Goal: Transaction & Acquisition: Purchase product/service

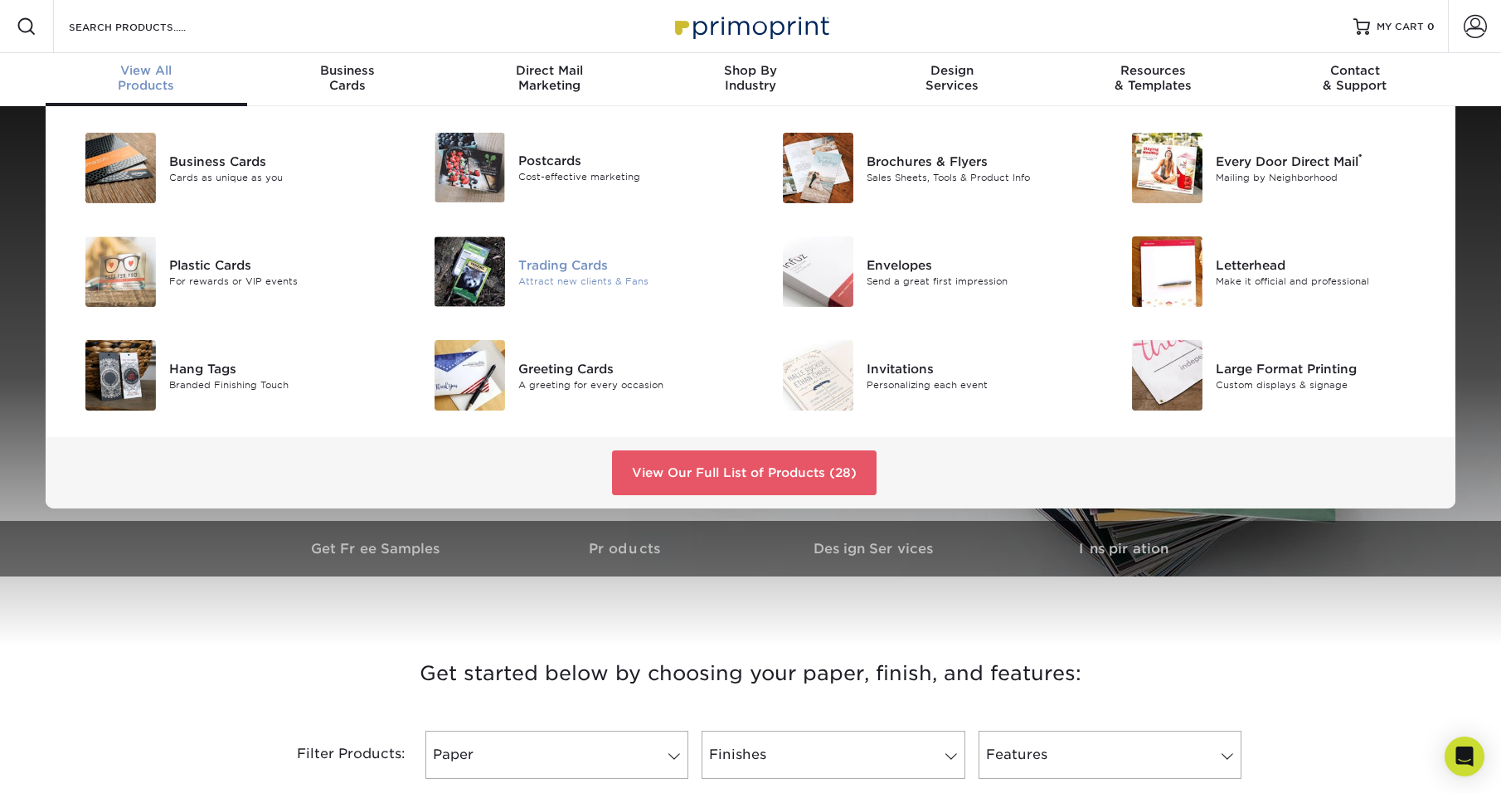
click at [499, 261] on img at bounding box center [469, 271] width 70 height 70
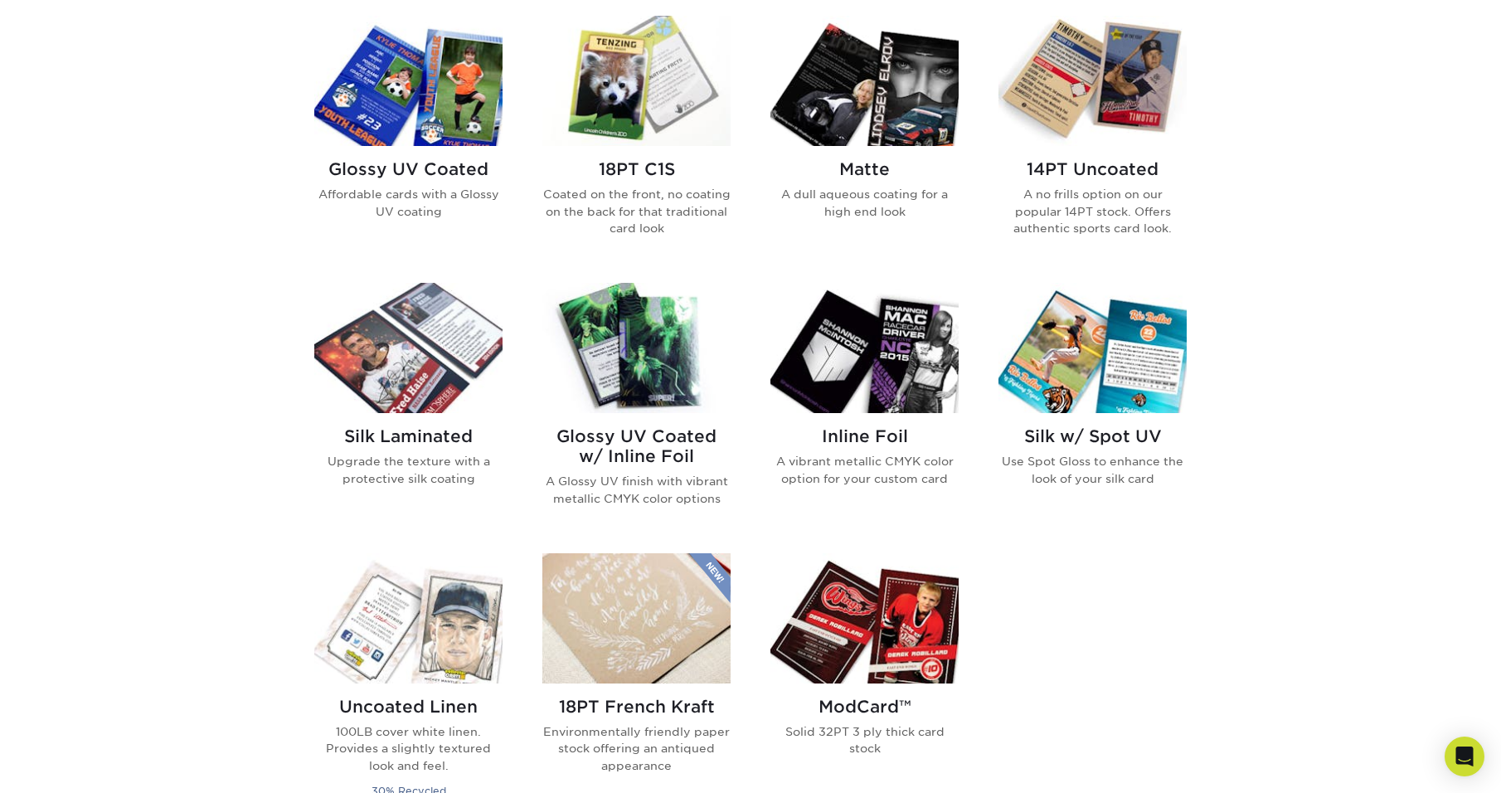
scroll to position [829, 0]
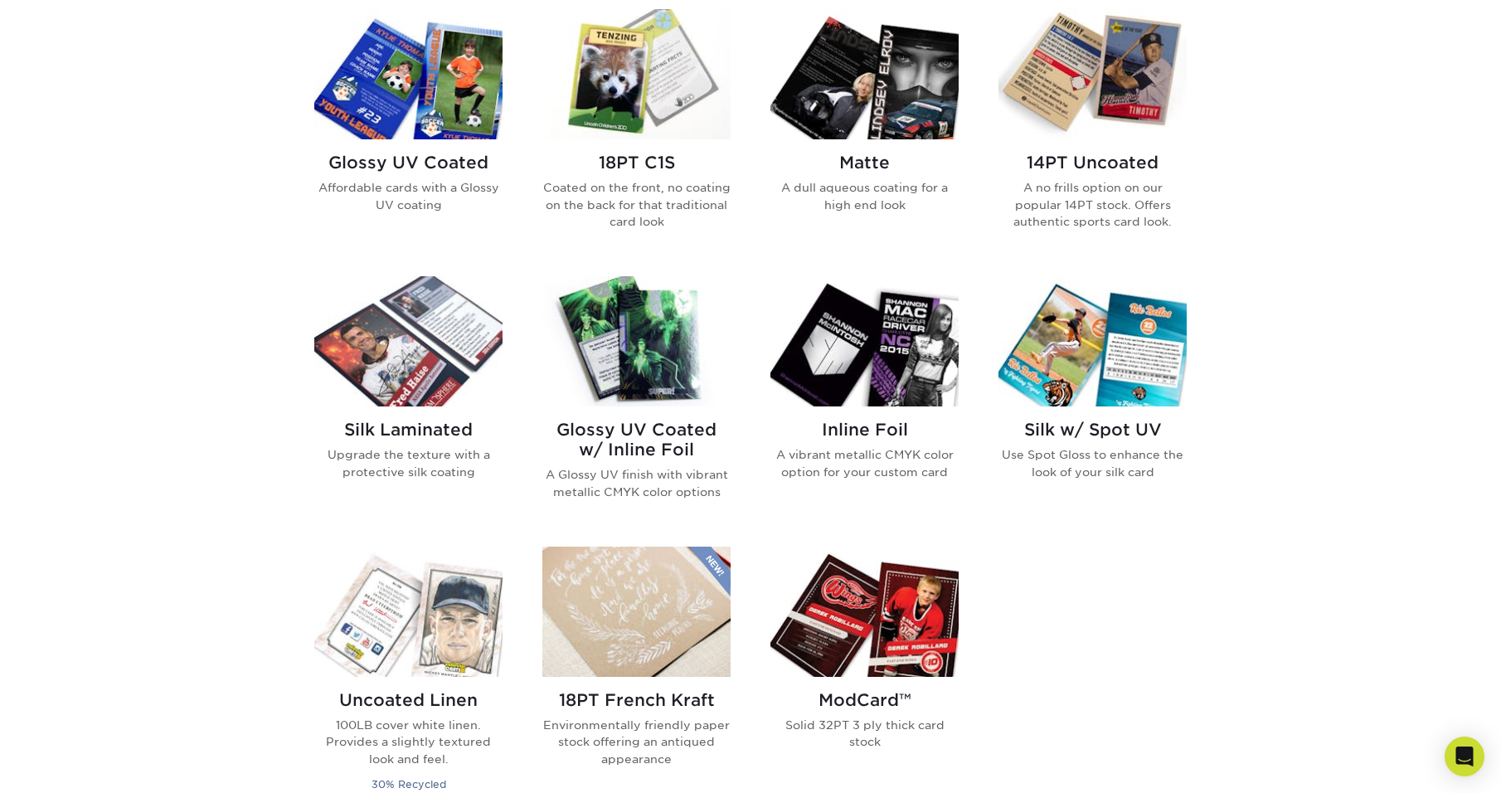
click at [455, 362] on img at bounding box center [408, 341] width 188 height 130
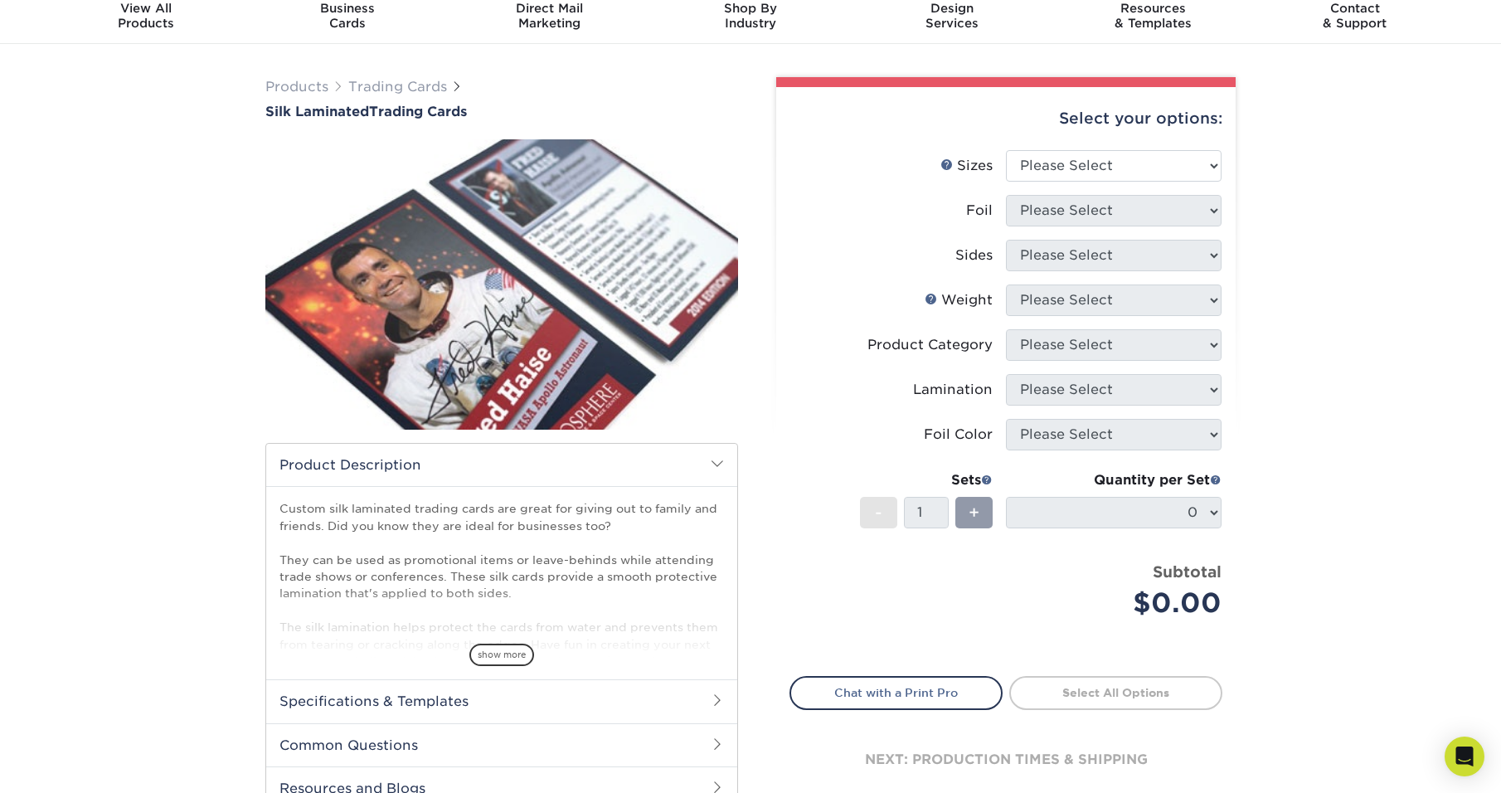
scroll to position [166, 0]
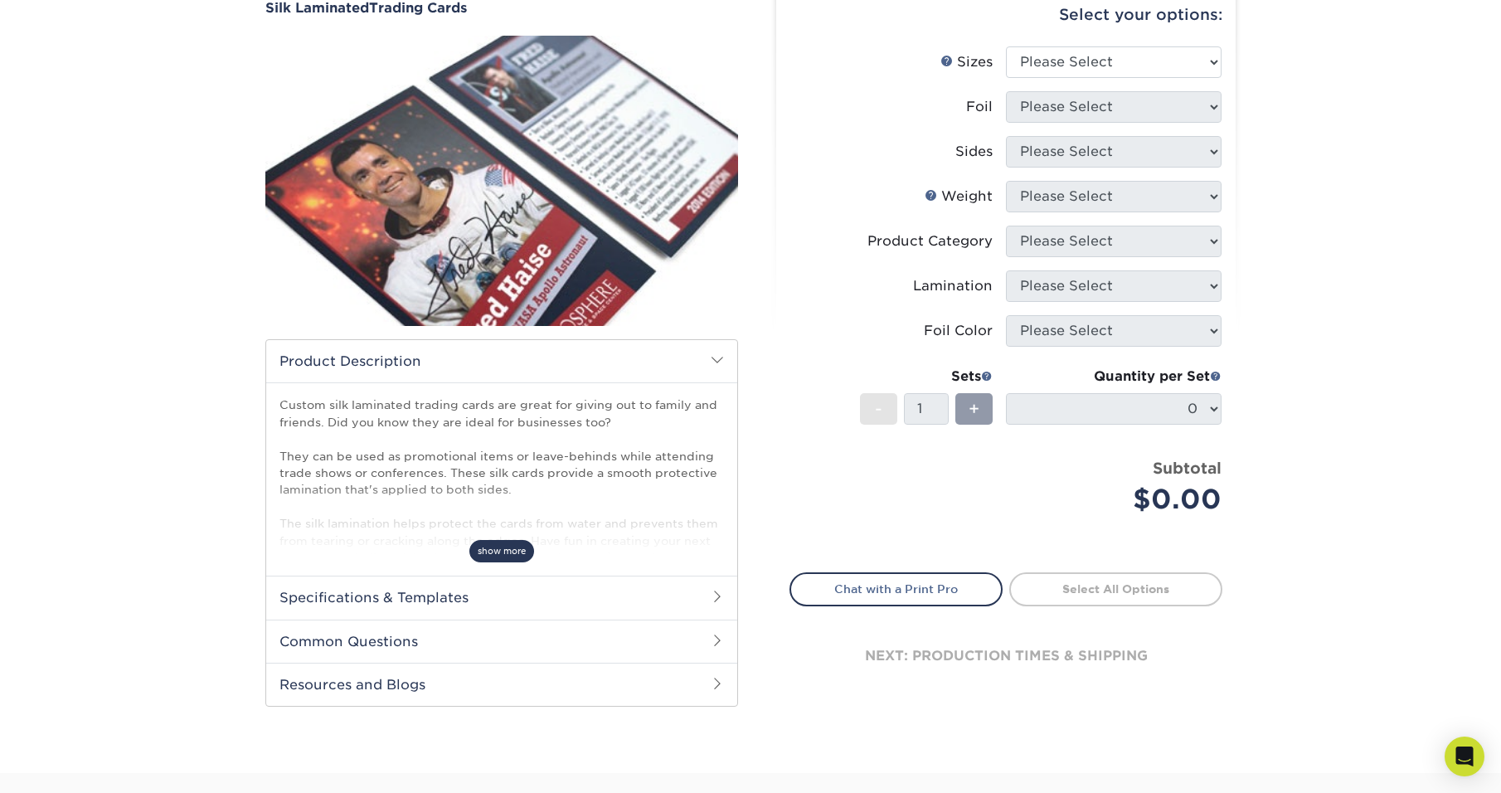
click at [497, 555] on span "show more" at bounding box center [501, 551] width 65 height 22
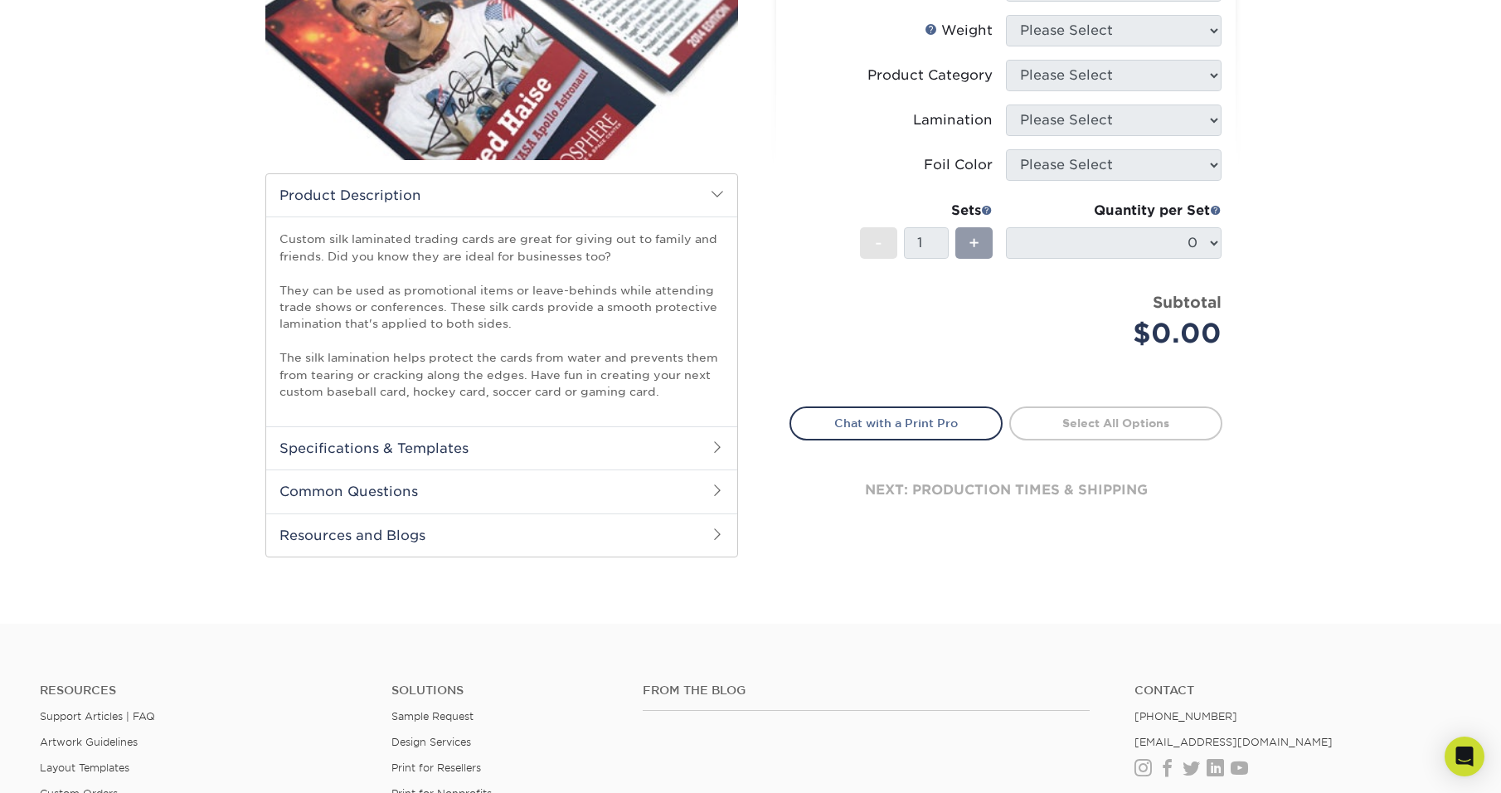
scroll to position [0, 0]
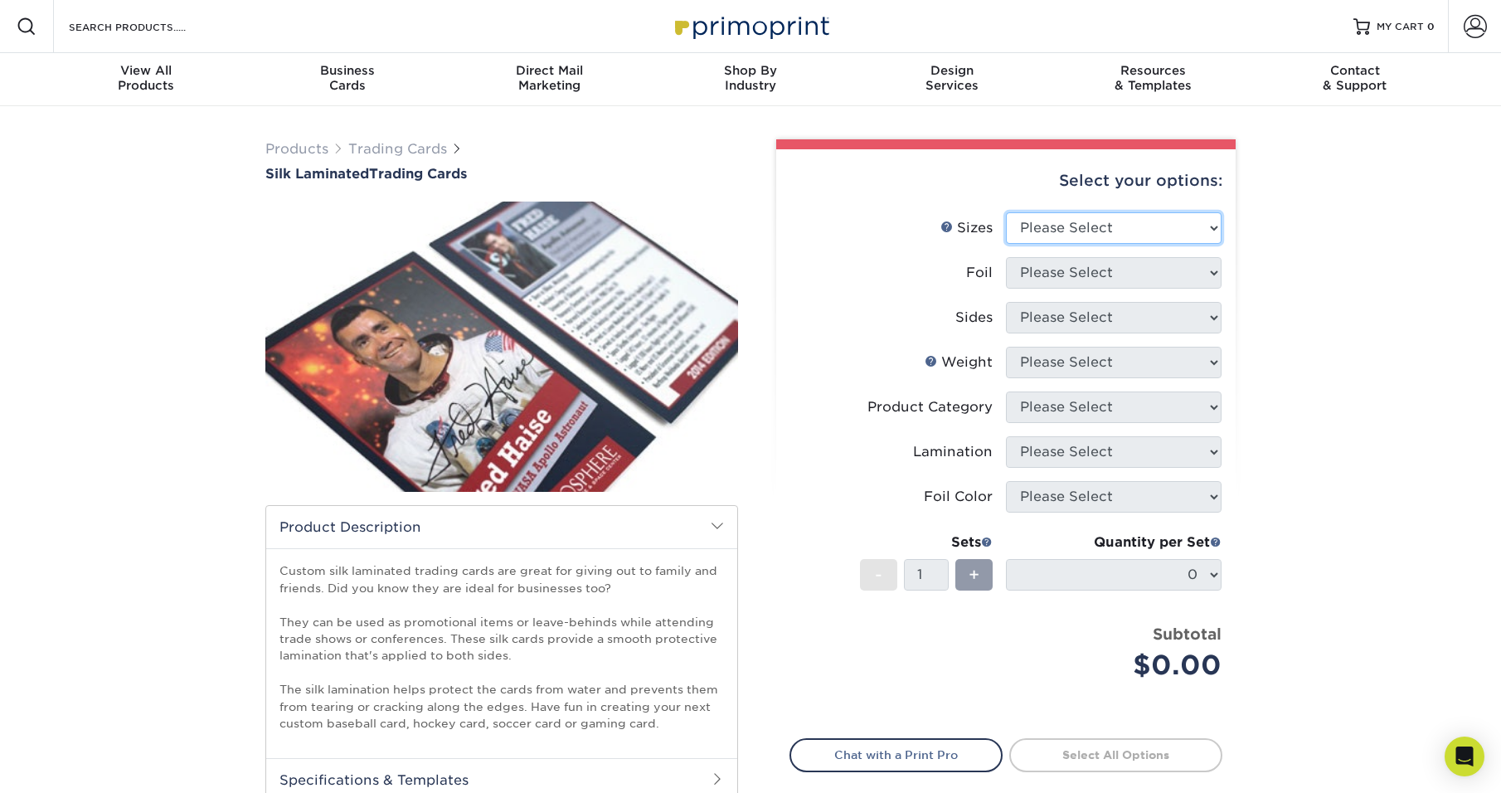
click at [1096, 233] on select "Please Select 2.5" x 3.5"" at bounding box center [1114, 228] width 216 height 32
click at [1006, 212] on select "Please Select 2.5" x 3.5"" at bounding box center [1114, 228] width 216 height 32
click at [1099, 208] on div "Select your options:" at bounding box center [1005, 180] width 433 height 63
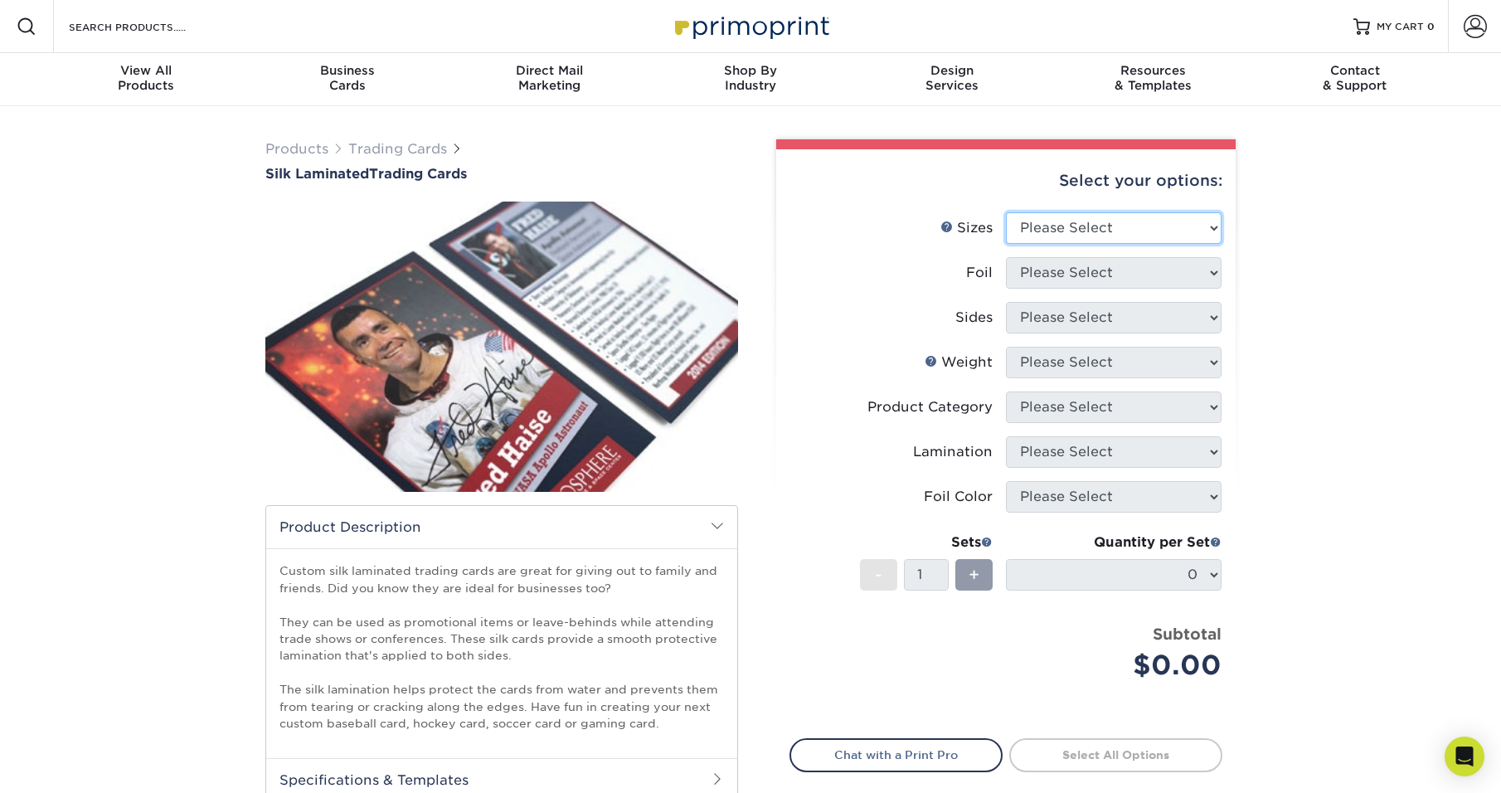
click at [1108, 229] on select "Please Select 2.5" x 3.5"" at bounding box center [1114, 228] width 216 height 32
select select "2.50x3.50"
click at [1006, 212] on select "Please Select 2.5" x 3.5"" at bounding box center [1114, 228] width 216 height 32
drag, startPoint x: 1109, startPoint y: 274, endPoint x: 1105, endPoint y: 286, distance: 12.3
click at [1109, 274] on select "Please Select No Yes" at bounding box center [1114, 273] width 216 height 32
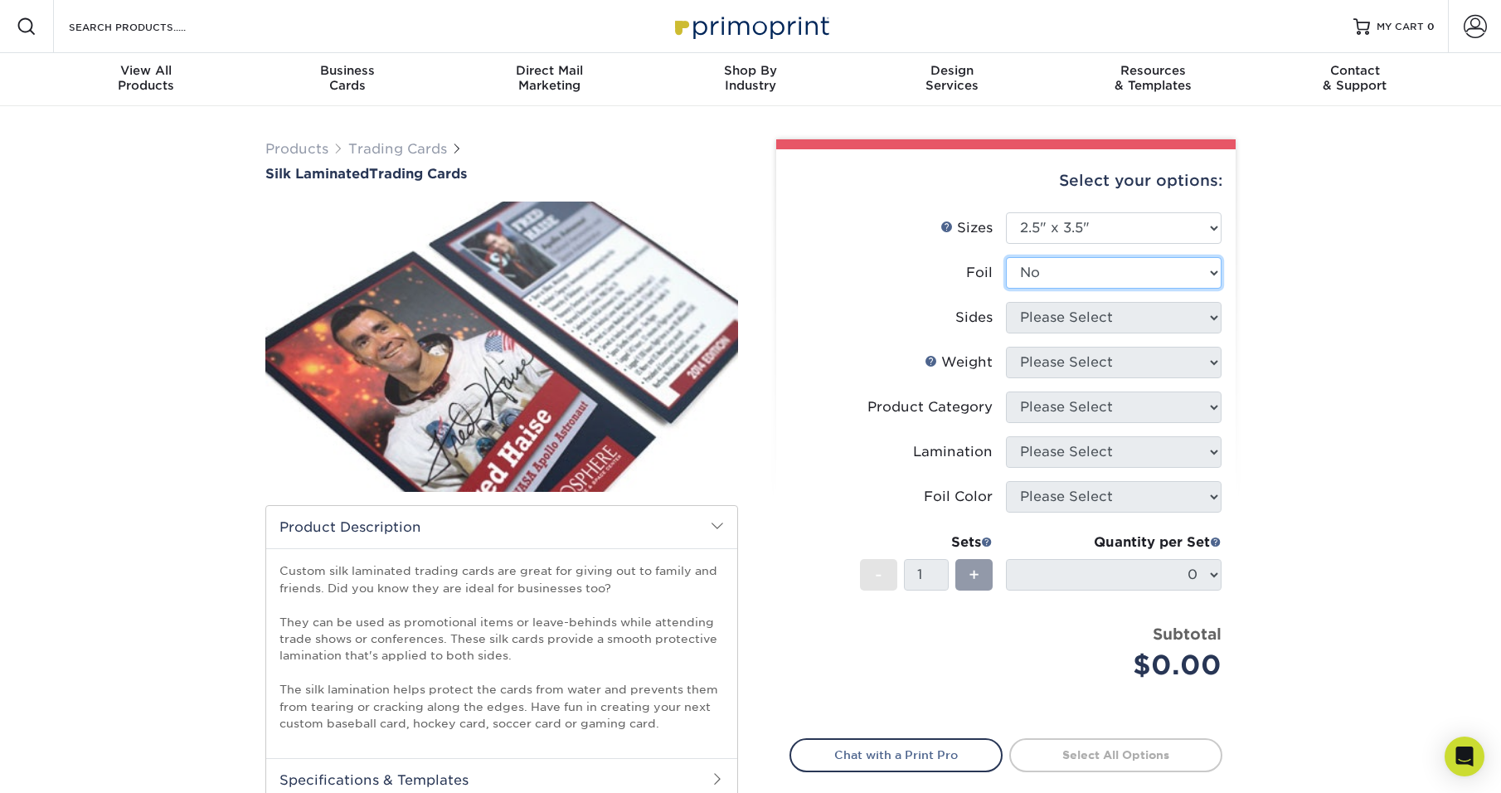
click at [1006, 257] on select "Please Select No Yes" at bounding box center [1114, 273] width 216 height 32
click at [1091, 282] on select "Please Select No Yes" at bounding box center [1114, 273] width 216 height 32
select select "1"
click at [1006, 257] on select "Please Select No Yes" at bounding box center [1114, 273] width 216 height 32
click at [1088, 312] on select "Please Select Print Both Sides - Foil Both Sides Print Both Sides - Foil Front …" at bounding box center [1114, 318] width 216 height 32
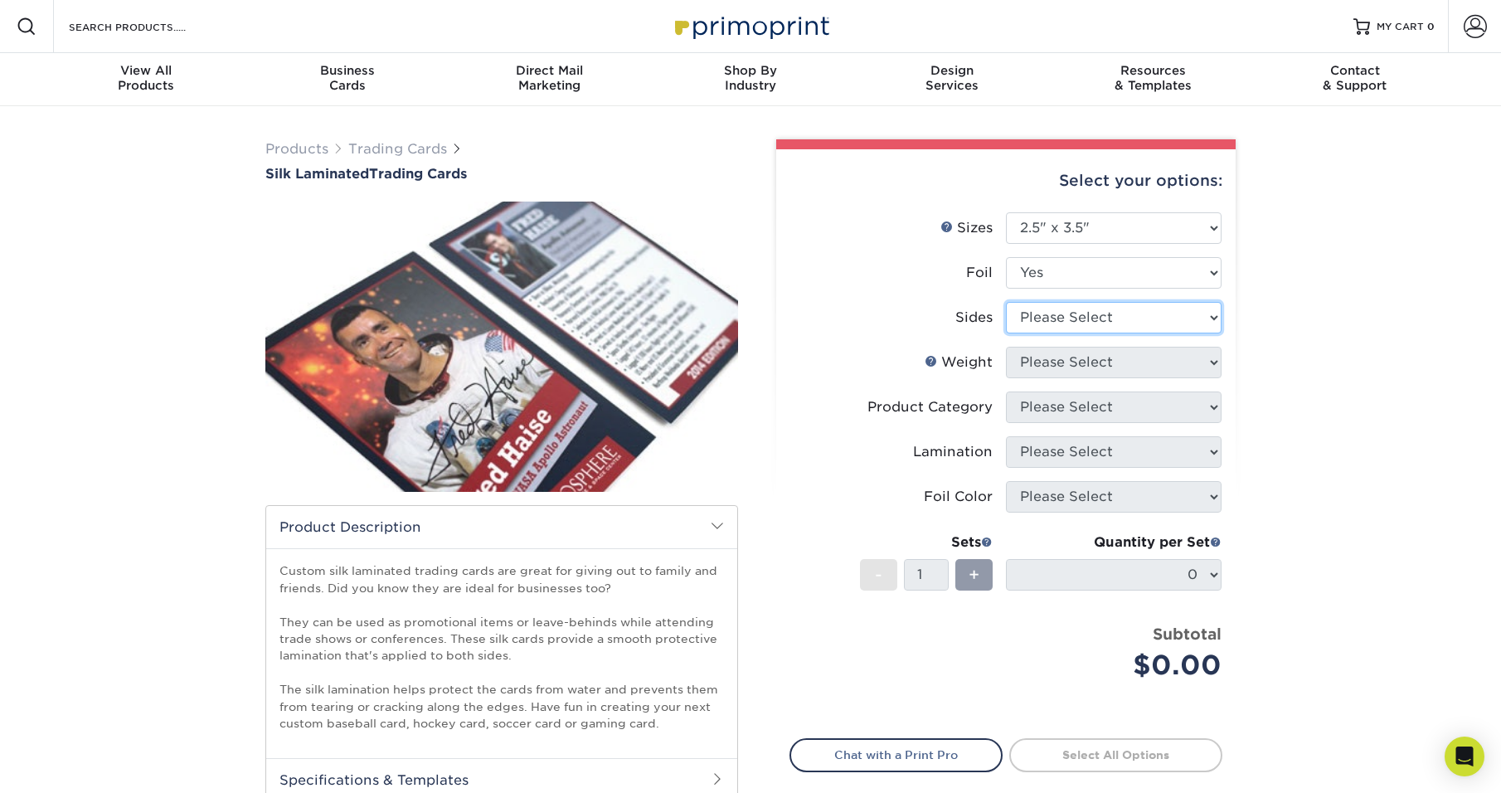
select select "e9e9dfb3-fba1-4d60-972c-fd9ca5904d33"
click at [1006, 302] on select "Please Select Print Both Sides - Foil Both Sides Print Both Sides - Foil Front …" at bounding box center [1114, 318] width 216 height 32
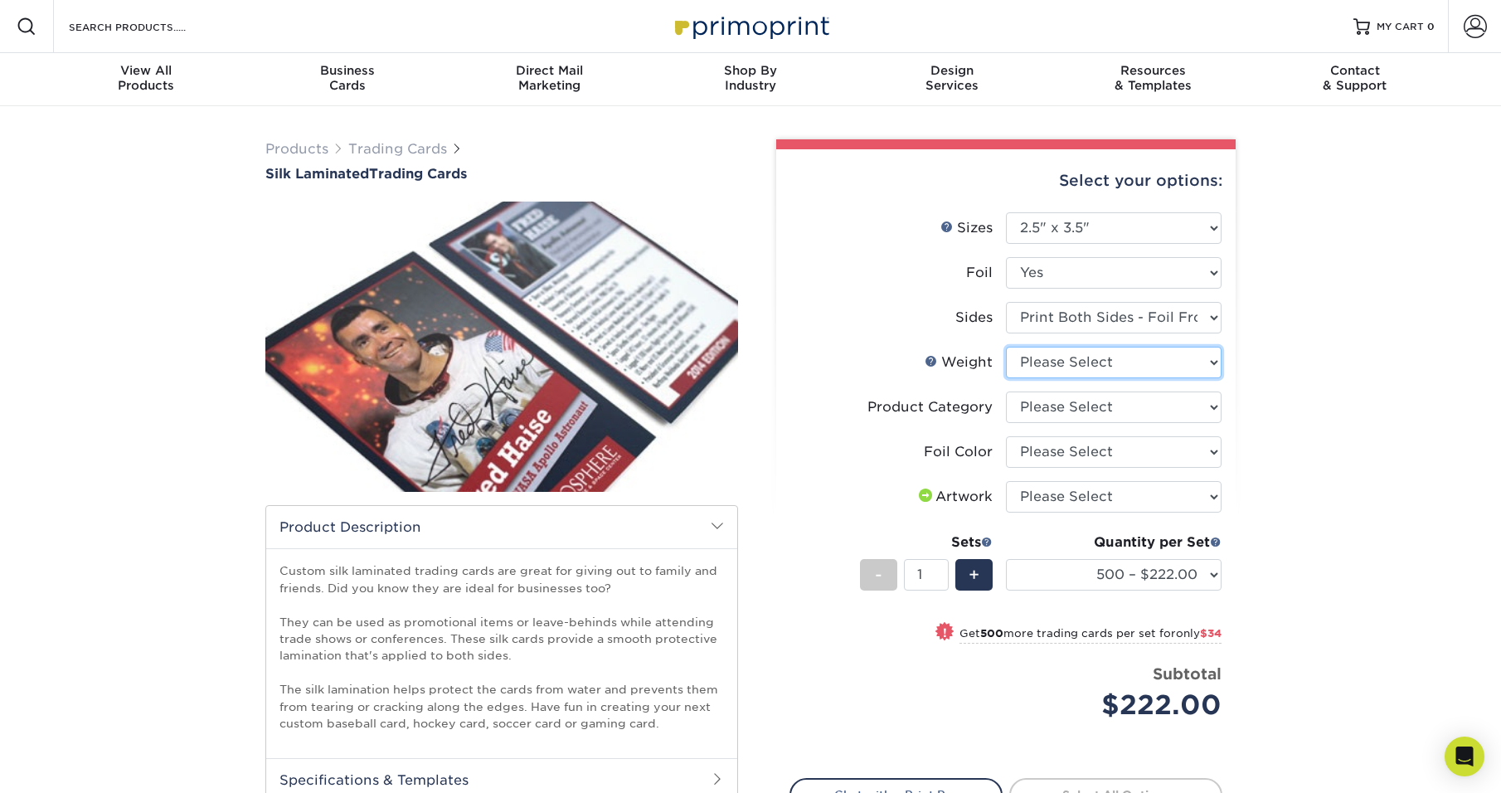
click at [1041, 367] on select "Please Select 16PT" at bounding box center [1114, 363] width 216 height 32
select select "16PT"
click at [1006, 347] on select "Please Select 16PT" at bounding box center [1114, 363] width 216 height 32
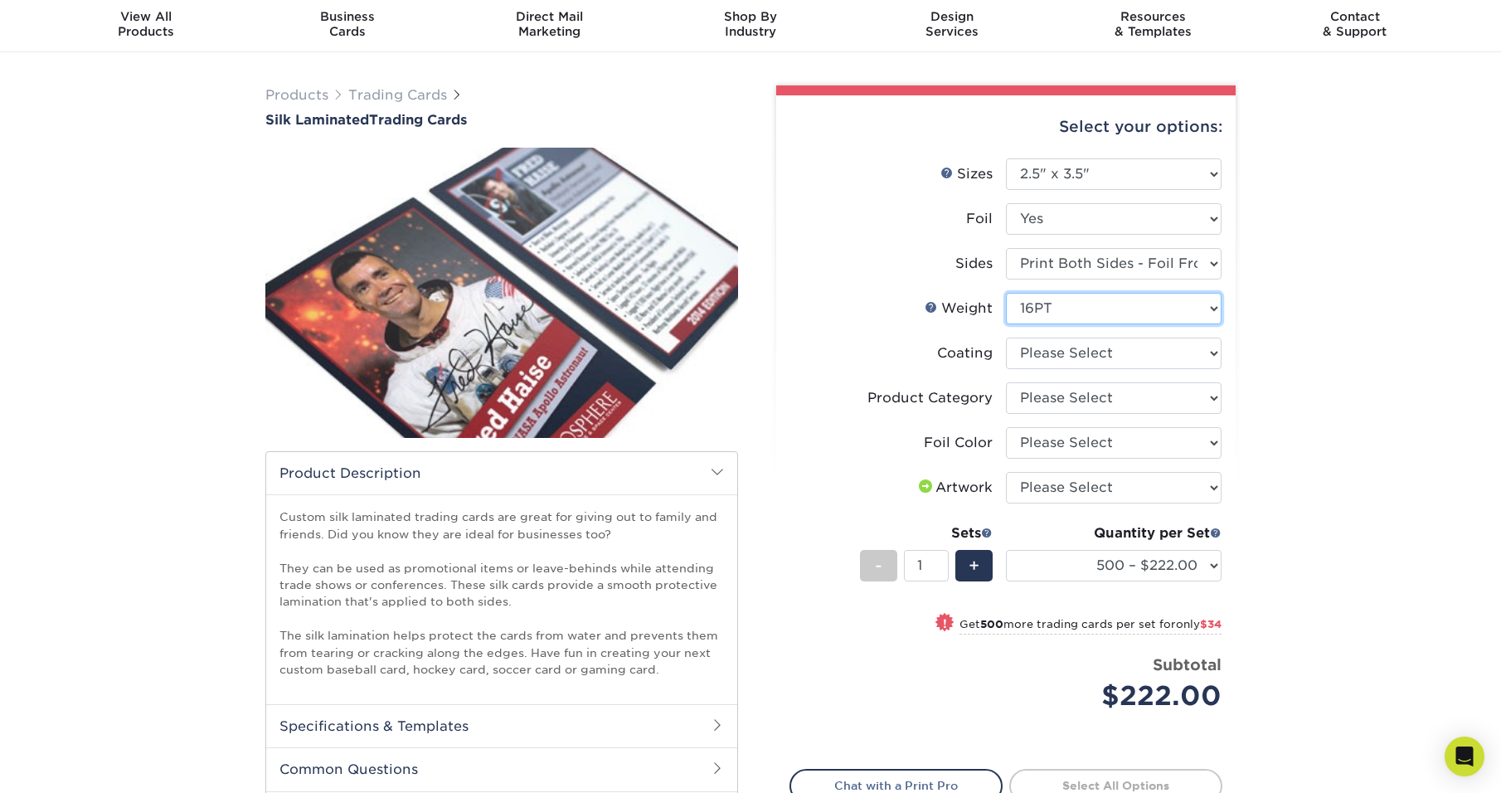
scroll to position [83, 0]
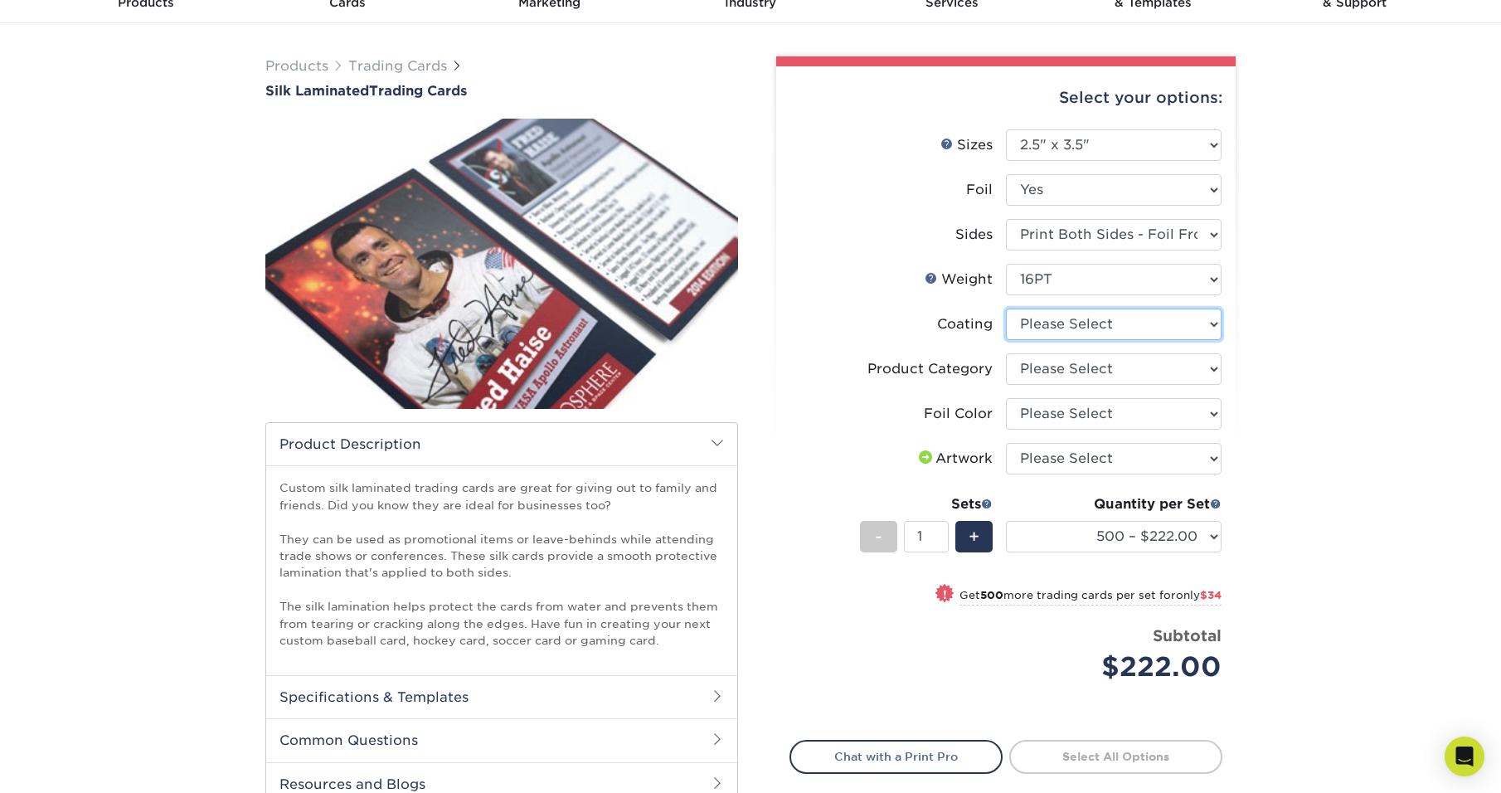
click at [1084, 332] on select at bounding box center [1114, 324] width 216 height 32
select select "3e7618de-abca-4bda-9f97-8b9129e913d8"
click at [1006, 308] on select at bounding box center [1114, 324] width 216 height 32
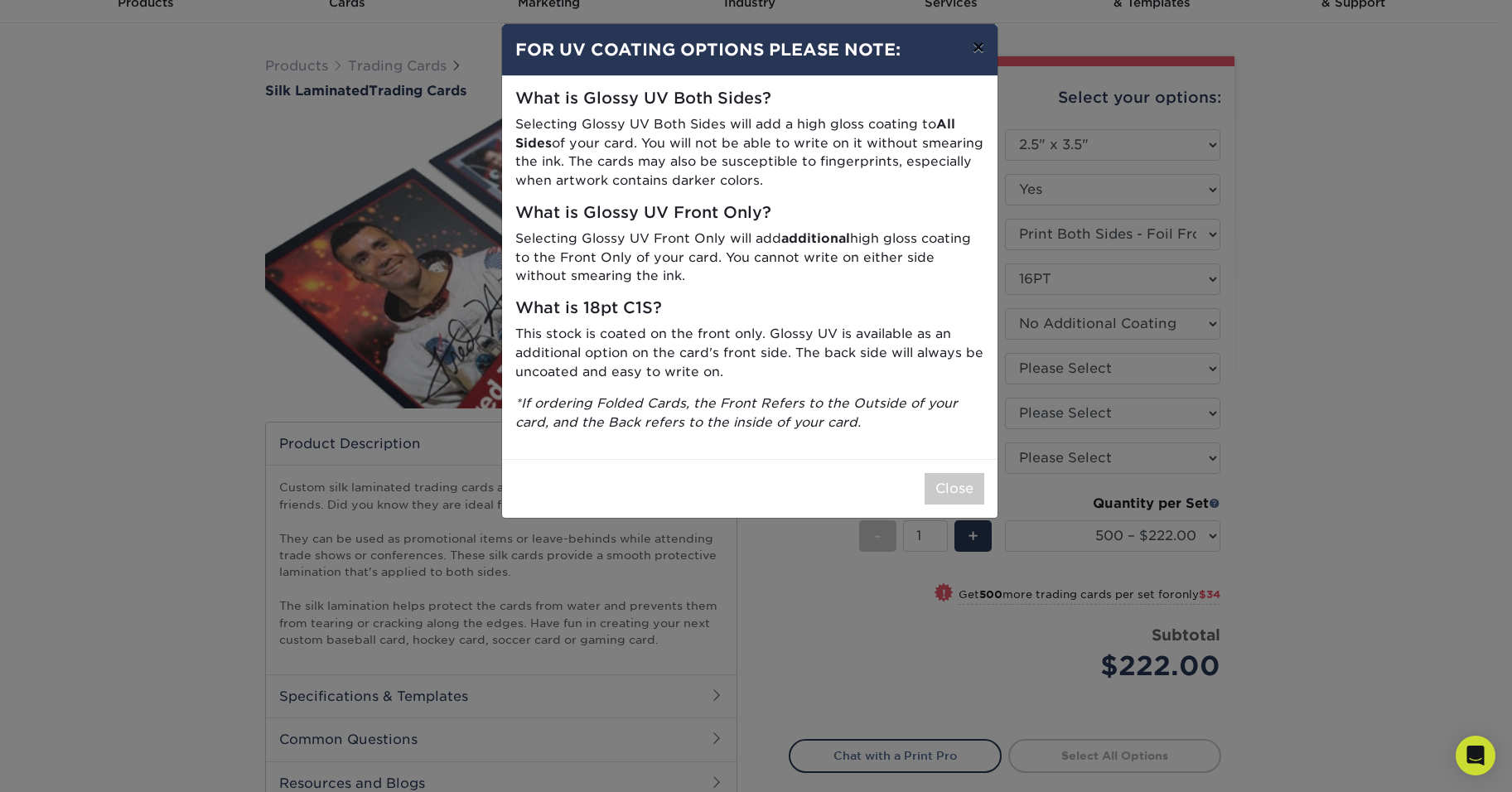
click at [976, 39] on button "×" at bounding box center [978, 47] width 38 height 46
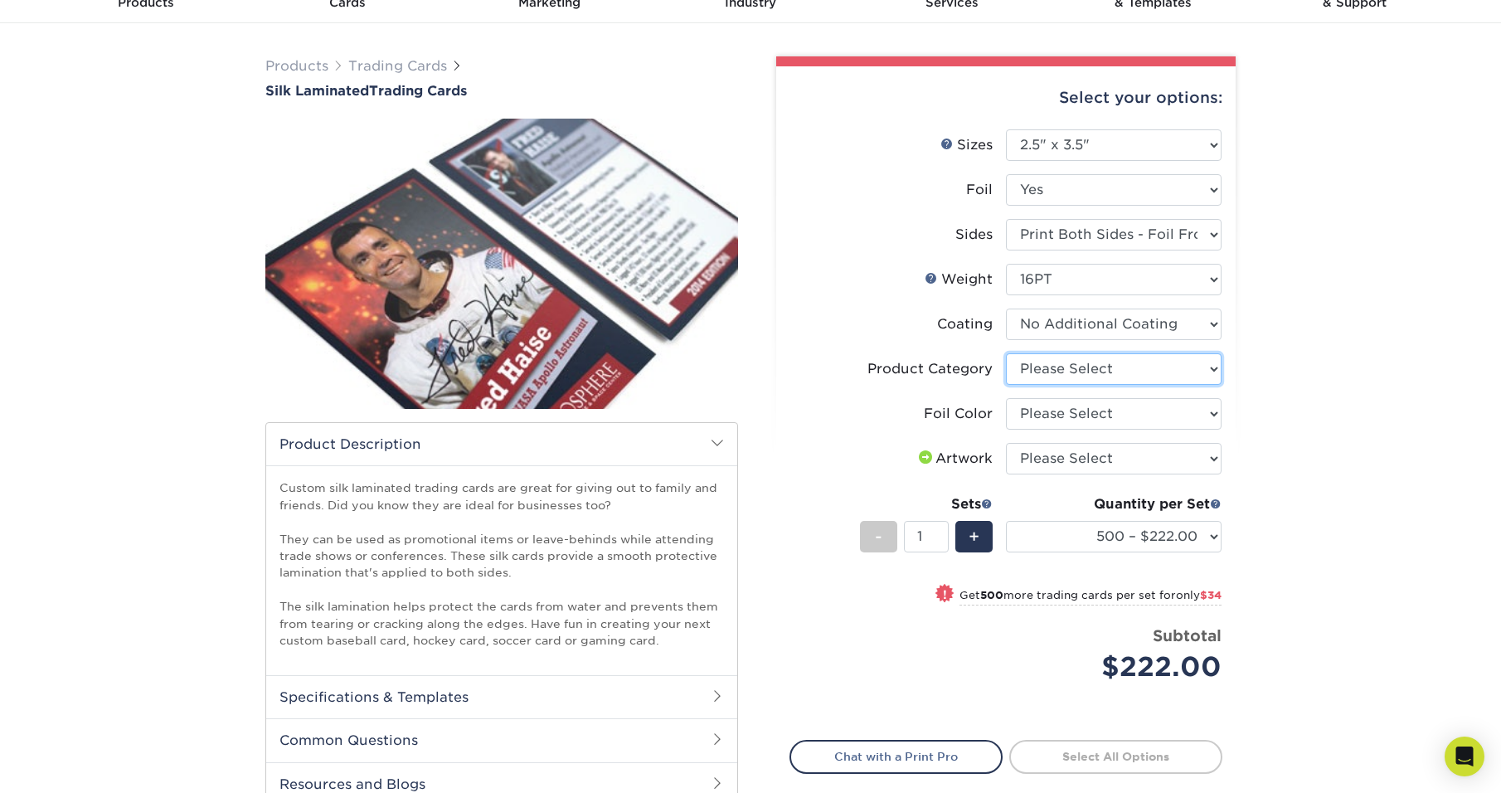
click at [1073, 366] on select "Please Select Trading Cards" at bounding box center [1114, 369] width 216 height 32
select select "c2f9bce9-36c2-409d-b101-c29d9d031e18"
click at [1006, 353] on select "Please Select Trading Cards" at bounding box center [1114, 369] width 216 height 32
click at [1080, 406] on select "Please Select Silver Foil Rose Gold Foil Red Foil Gold Foil Copper Foil Blue Fo…" at bounding box center [1114, 414] width 216 height 32
select select "a834dd52-fe06-4ed6-9a86-5bd3c2d02515"
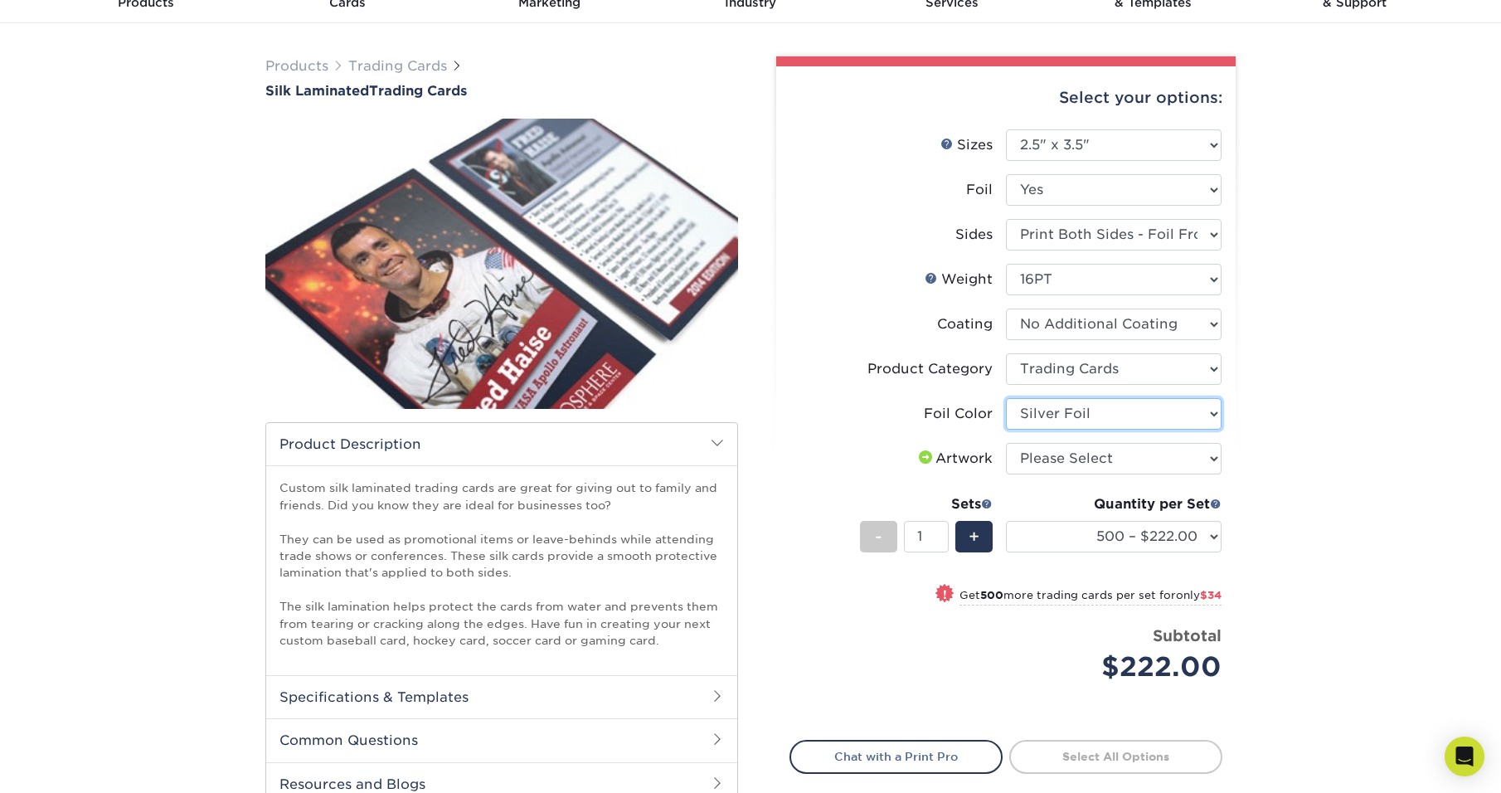
click at [1006, 398] on select "Please Select Silver Foil Rose Gold Foil Red Foil Gold Foil Copper Foil Blue Fo…" at bounding box center [1114, 414] width 216 height 32
click at [1095, 467] on select "Please Select I will upload files I need a design - $100" at bounding box center [1114, 459] width 216 height 32
select select "upload"
click at [1006, 443] on select "Please Select I will upload files I need a design - $100" at bounding box center [1114, 459] width 216 height 32
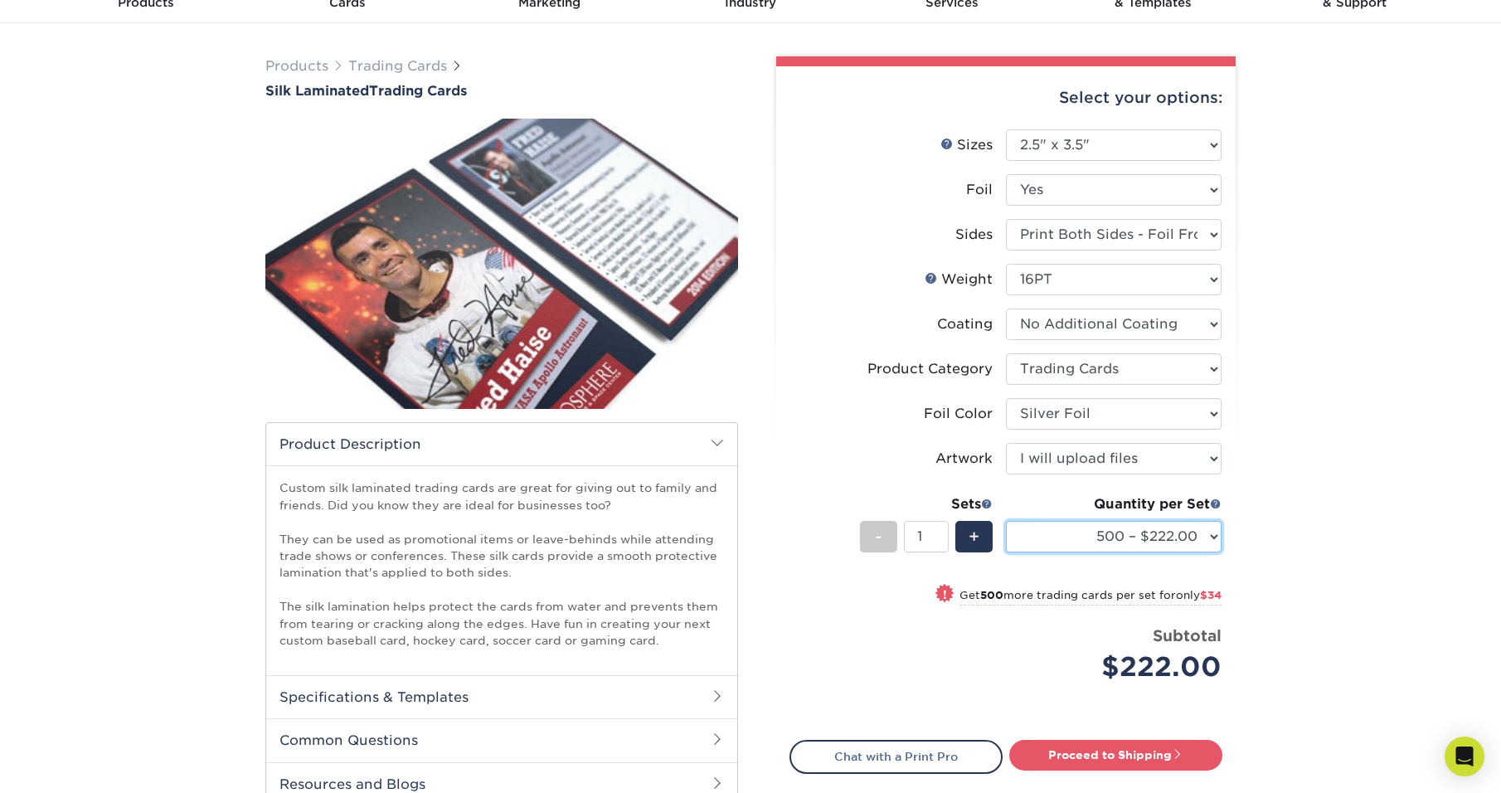
click at [1215, 532] on select "500 – $222.00 1000 – $256.00 2500 – $598.00 5000 – $1135.00" at bounding box center [1114, 537] width 216 height 32
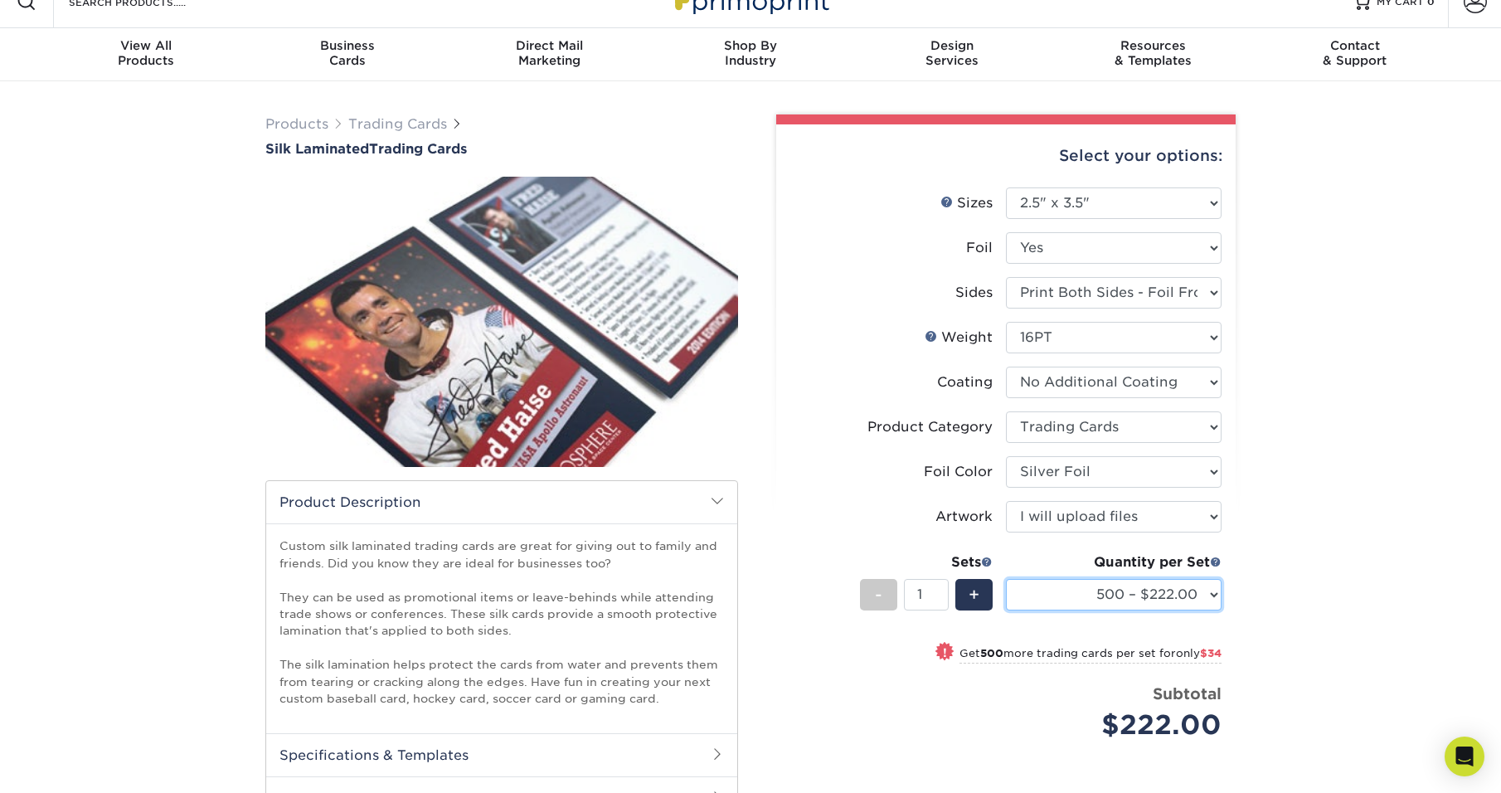
scroll to position [0, 0]
